Goal: Check status: Check status

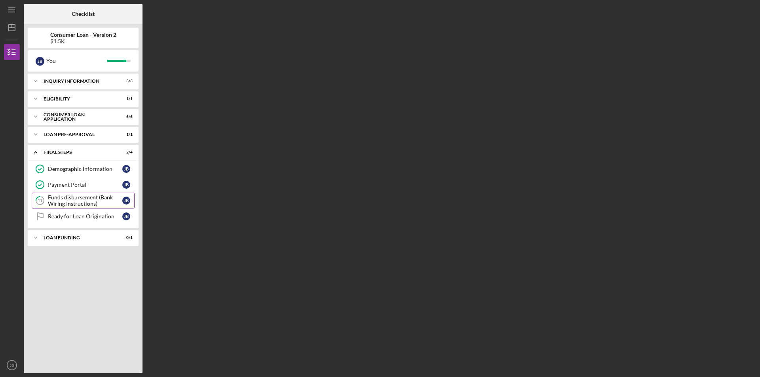
click at [91, 203] on div "Funds disbursement (Bank Wiring Instructions)" at bounding box center [85, 200] width 74 height 13
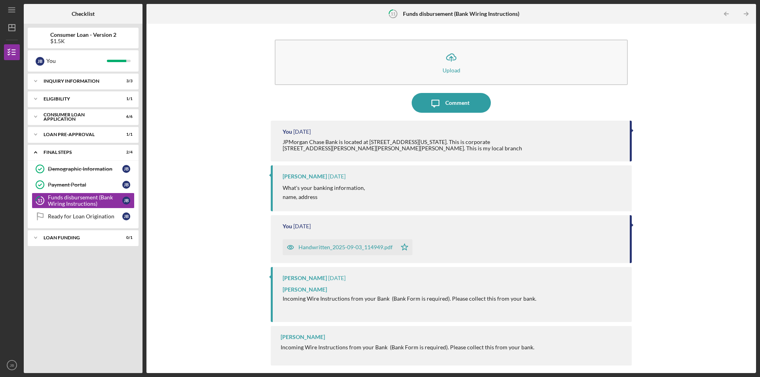
click at [112, 225] on div "Demographic Information Demographic Information [PERSON_NAME] Payment Portal Pa…" at bounding box center [83, 194] width 111 height 67
drag, startPoint x: 106, startPoint y: 222, endPoint x: 100, endPoint y: 222, distance: 6.0
click at [105, 222] on link "Ready for Loan Origination Ready for Loan Origination [PERSON_NAME]" at bounding box center [83, 217] width 103 height 16
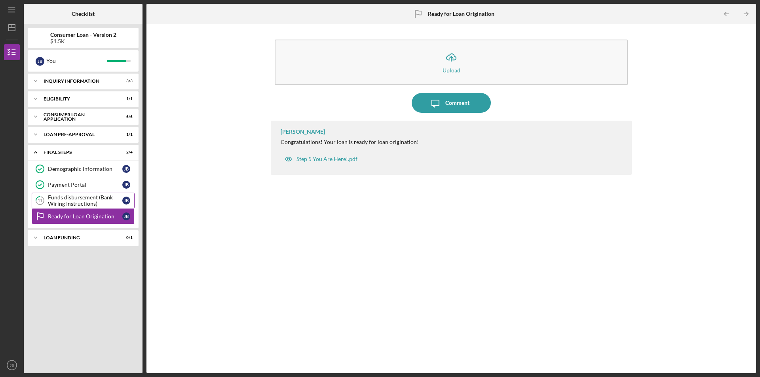
click at [99, 202] on div "Funds disbursement (Bank Wiring Instructions)" at bounding box center [85, 200] width 74 height 13
